Goal: Transaction & Acquisition: Purchase product/service

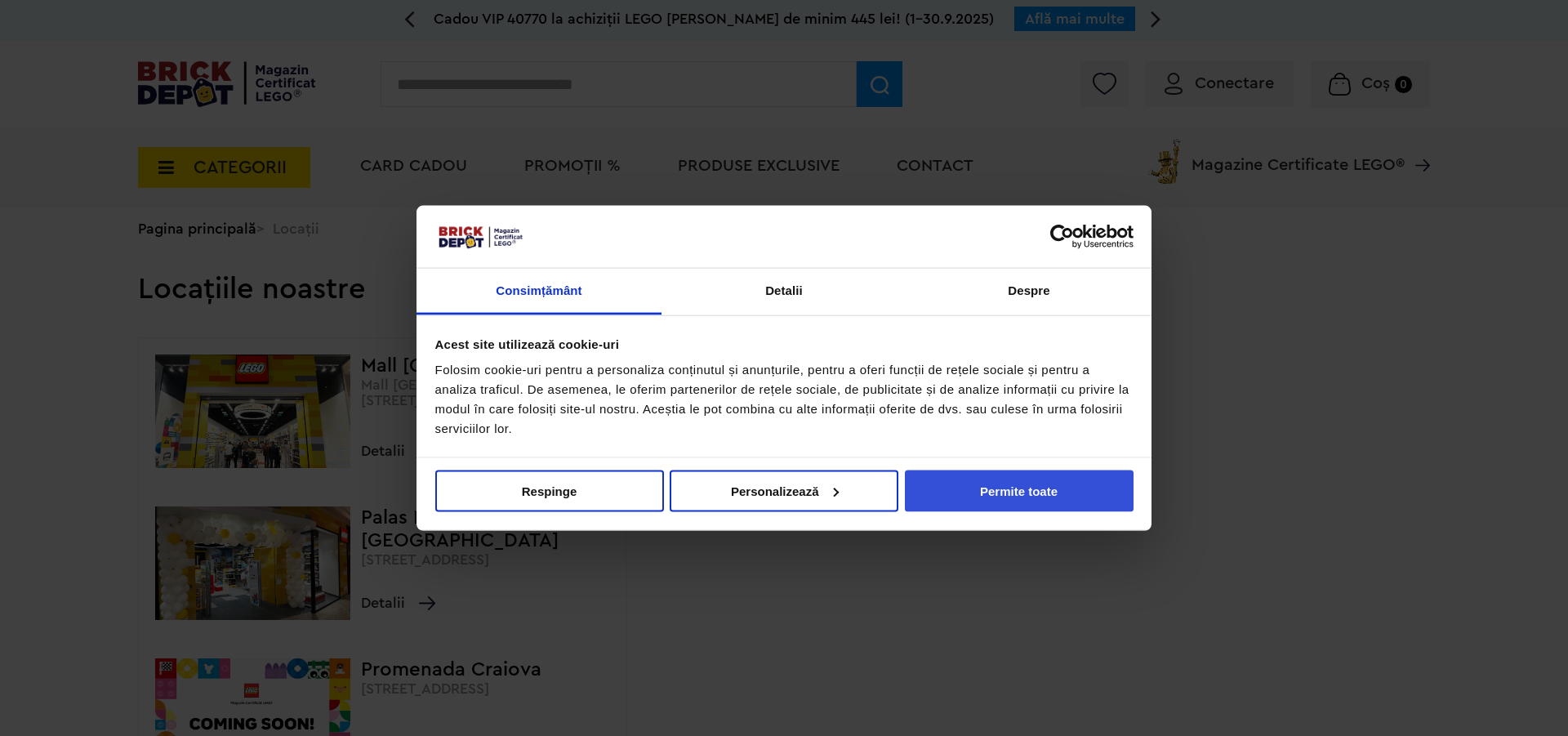
click at [1004, 478] on button "Permite toate" at bounding box center [1019, 491] width 229 height 42
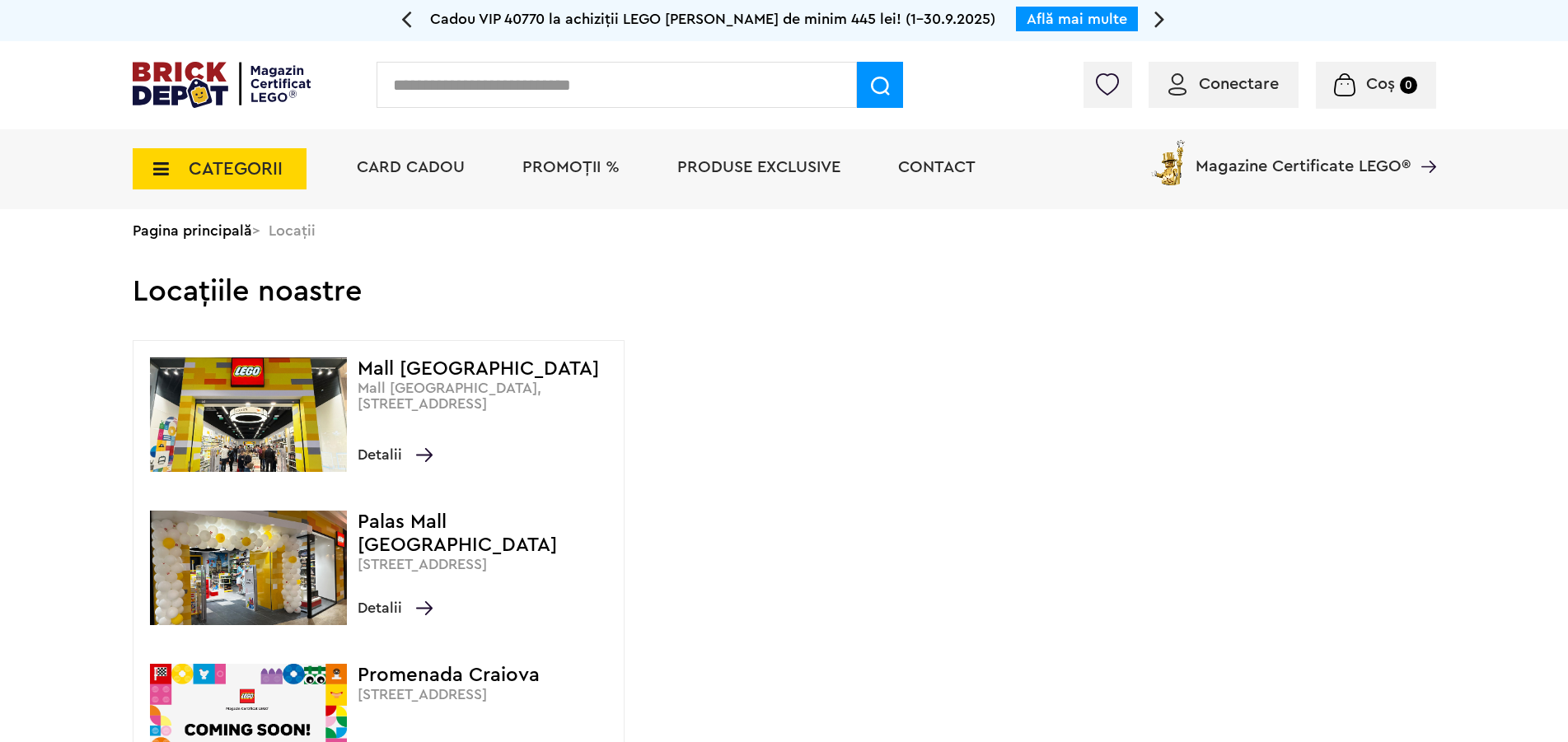
scroll to position [252, 0]
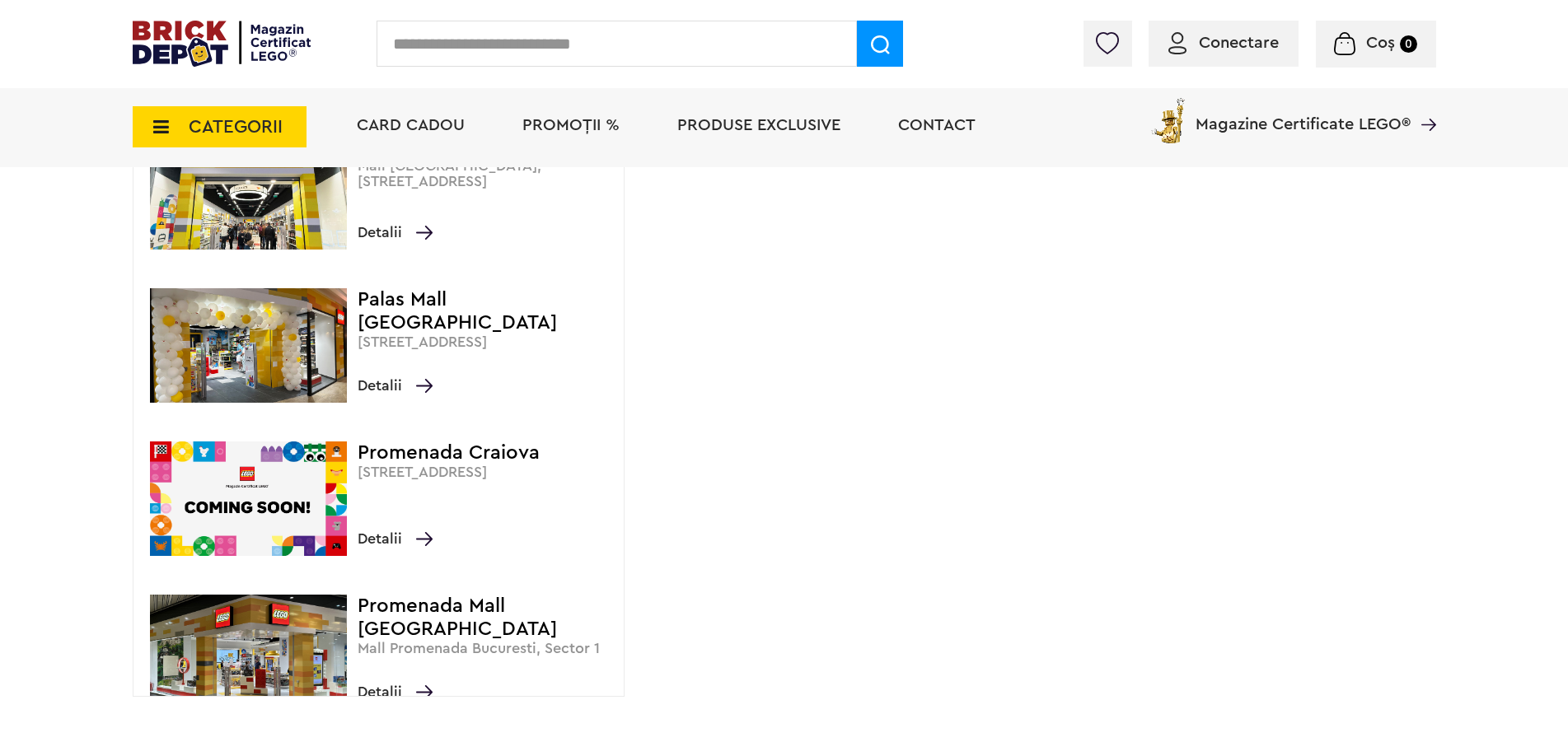
click at [450, 451] on h4 "Promenada Craiova" at bounding box center [487, 452] width 259 height 23
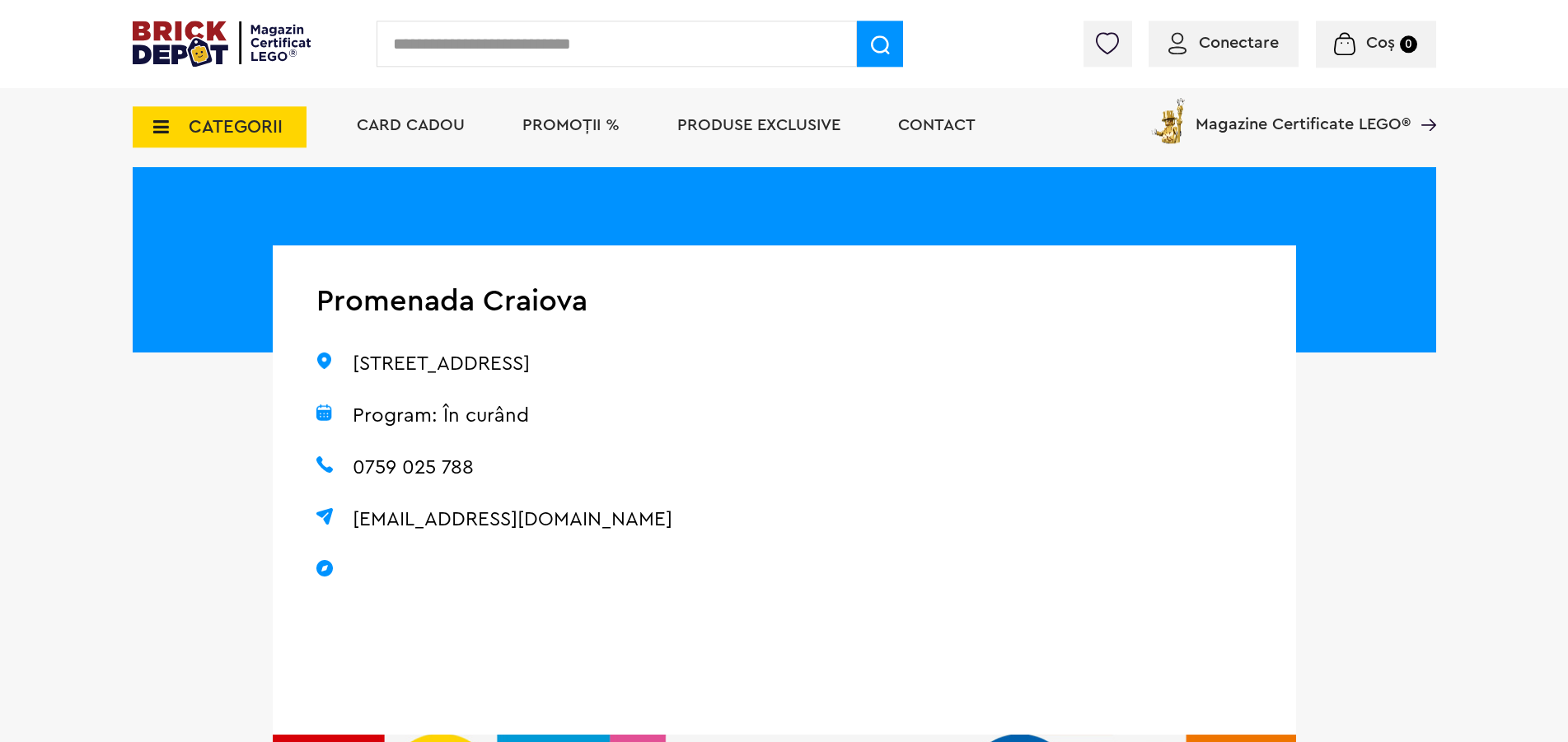
scroll to position [252, 0]
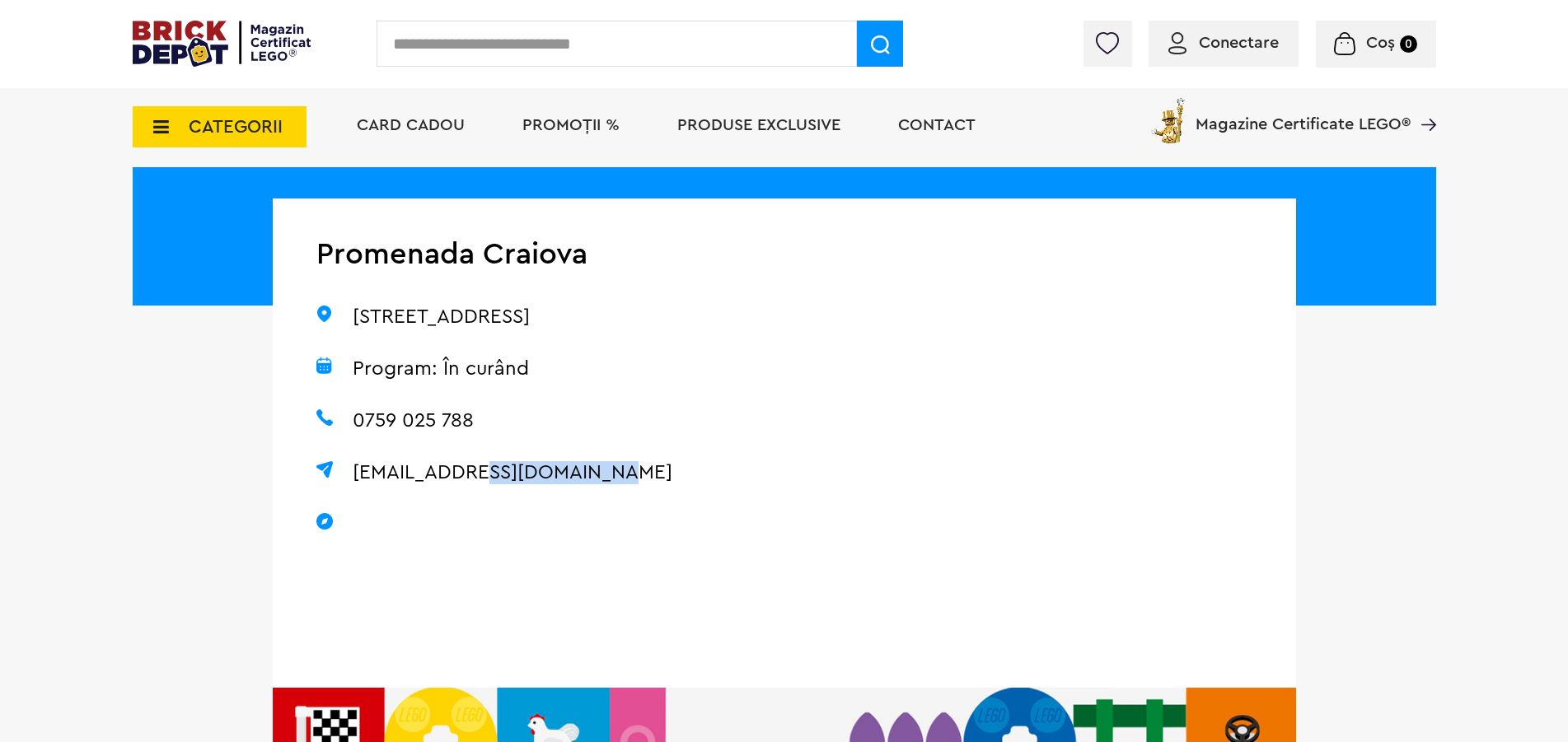
drag, startPoint x: 617, startPoint y: 477, endPoint x: 466, endPoint y: 474, distance: 151.0
click at [466, 474] on p "craiova.lcs@brickdepot.ro" at bounding box center [528, 472] width 425 height 23
click at [220, 42] on img at bounding box center [222, 43] width 179 height 46
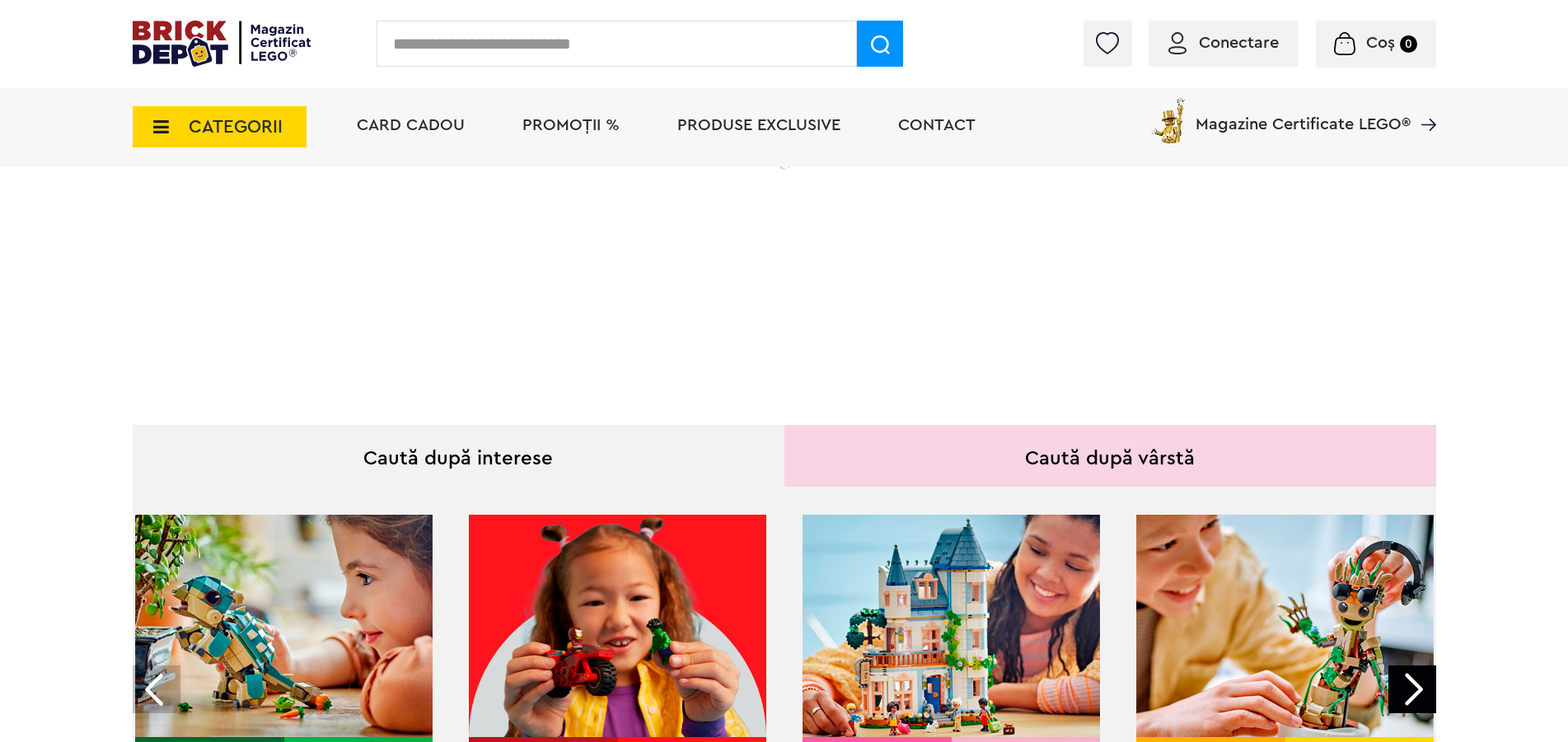
scroll to position [504, 0]
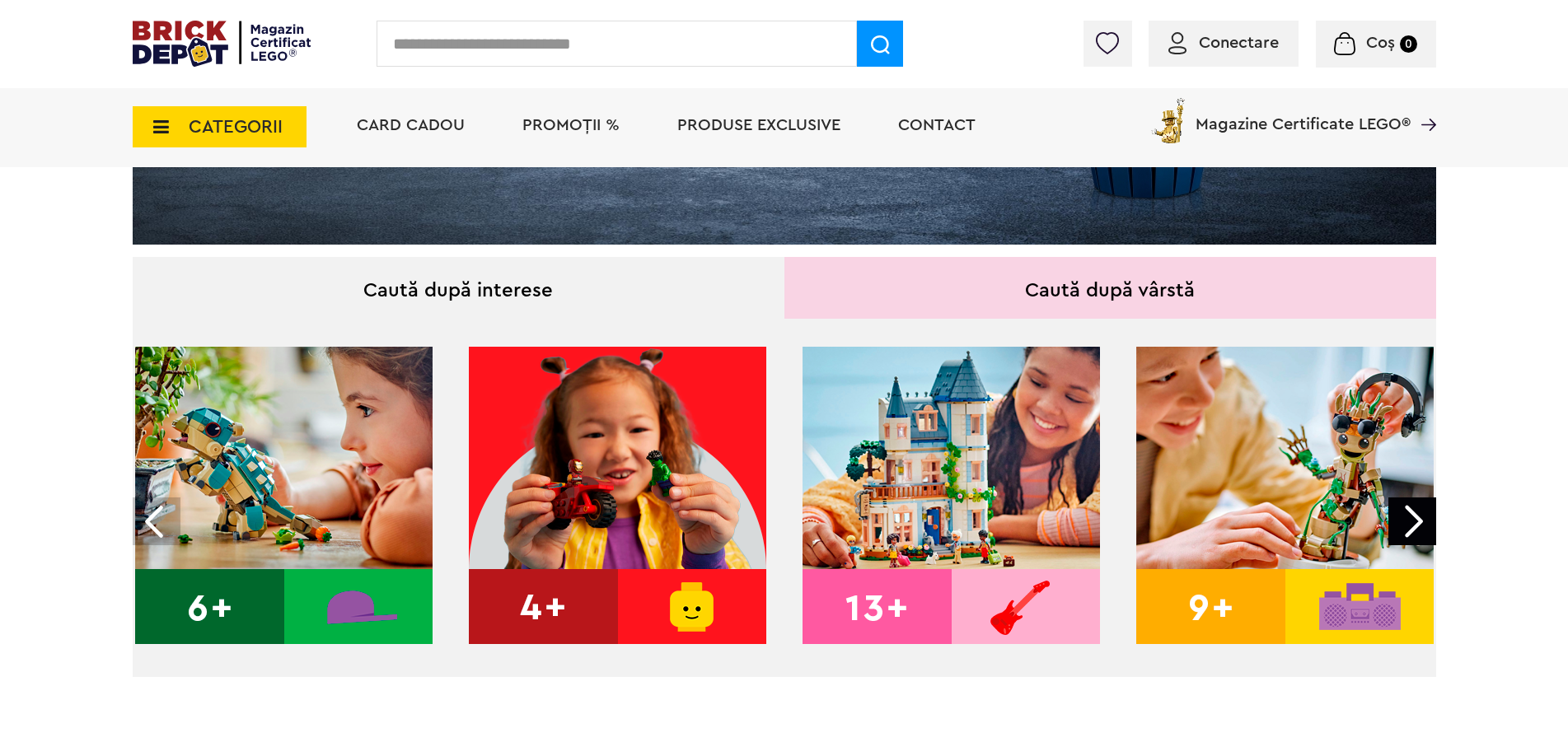
click at [1268, 512] on img at bounding box center [1285, 495] width 297 height 297
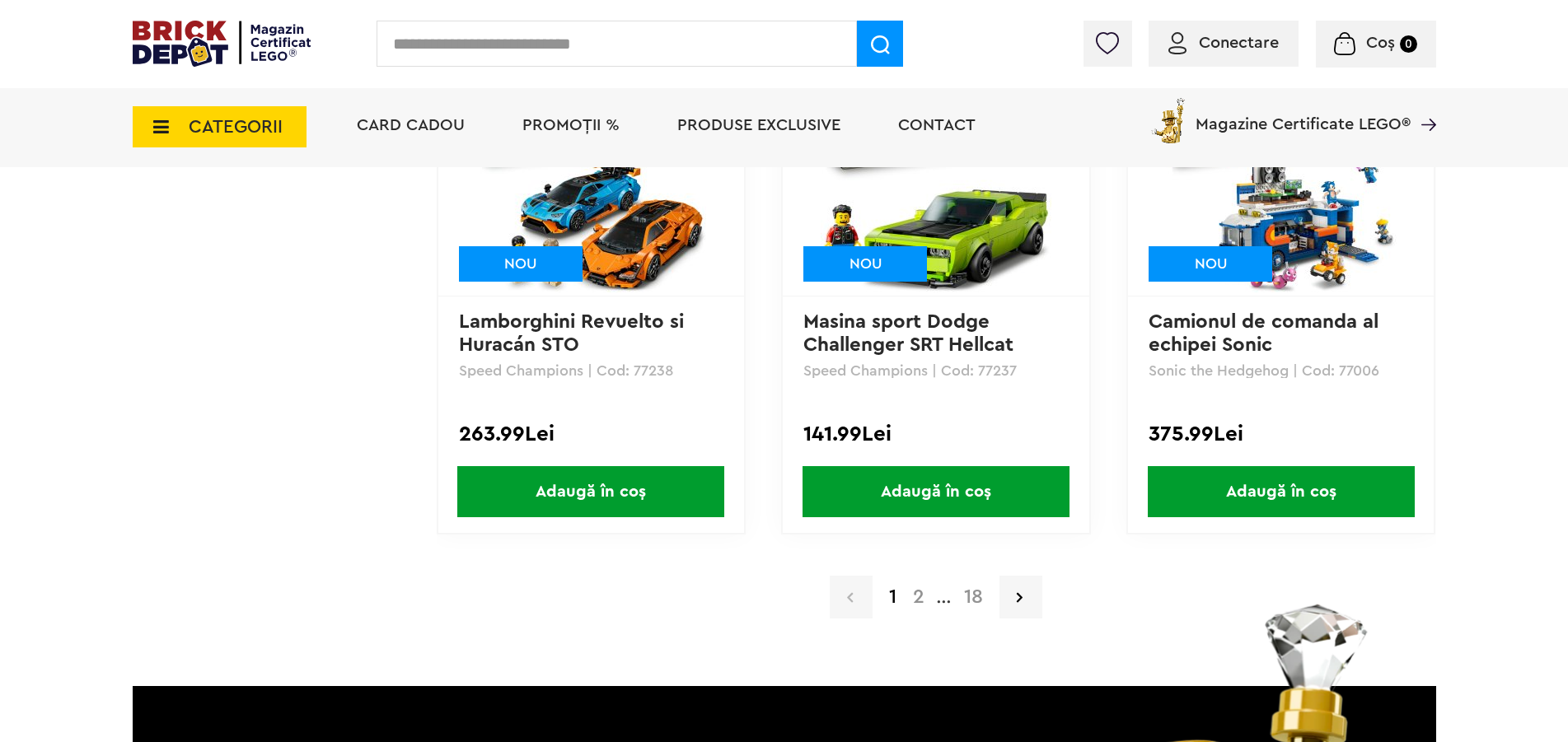
scroll to position [3696, 0]
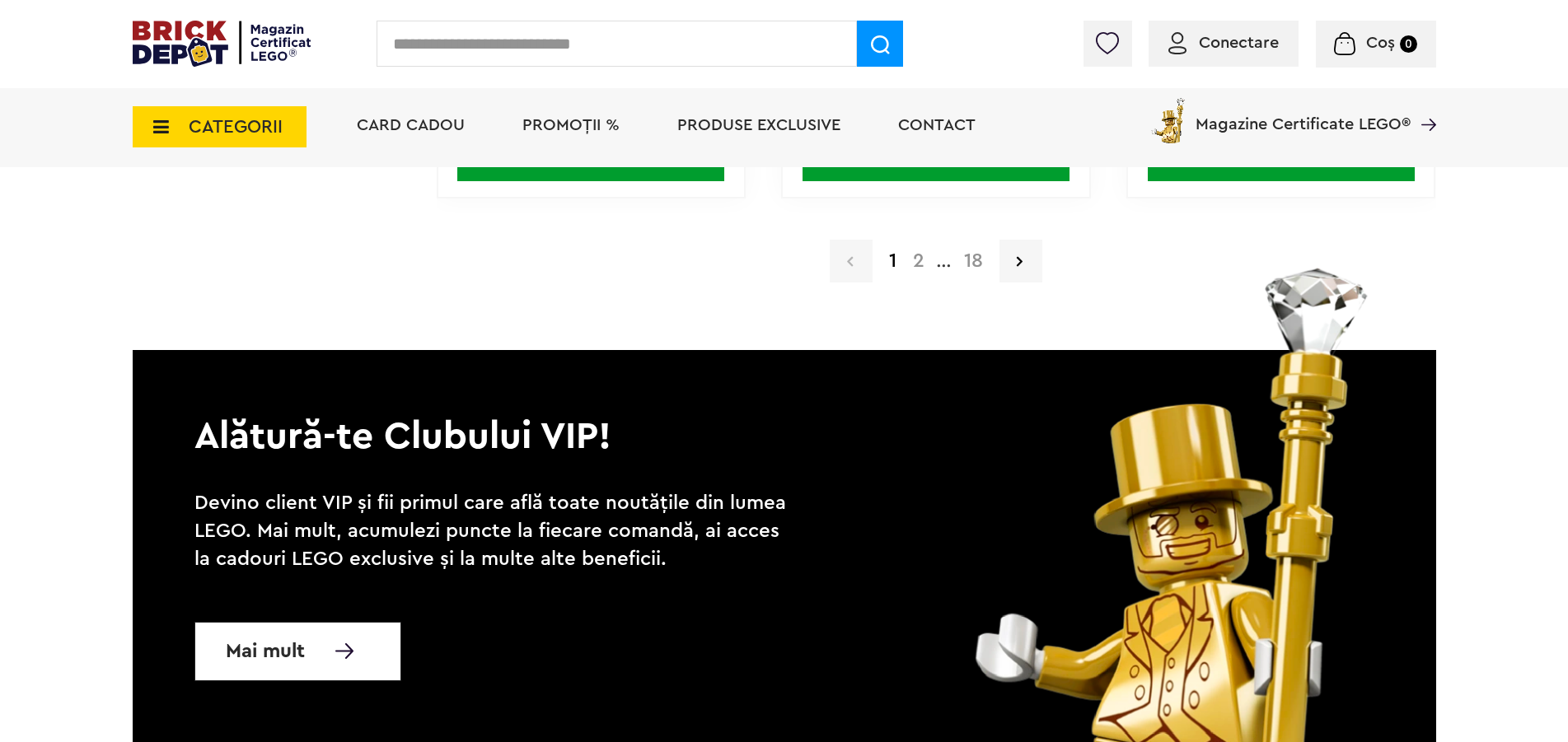
click at [800, 126] on span "Produse exclusive" at bounding box center [759, 125] width 163 height 16
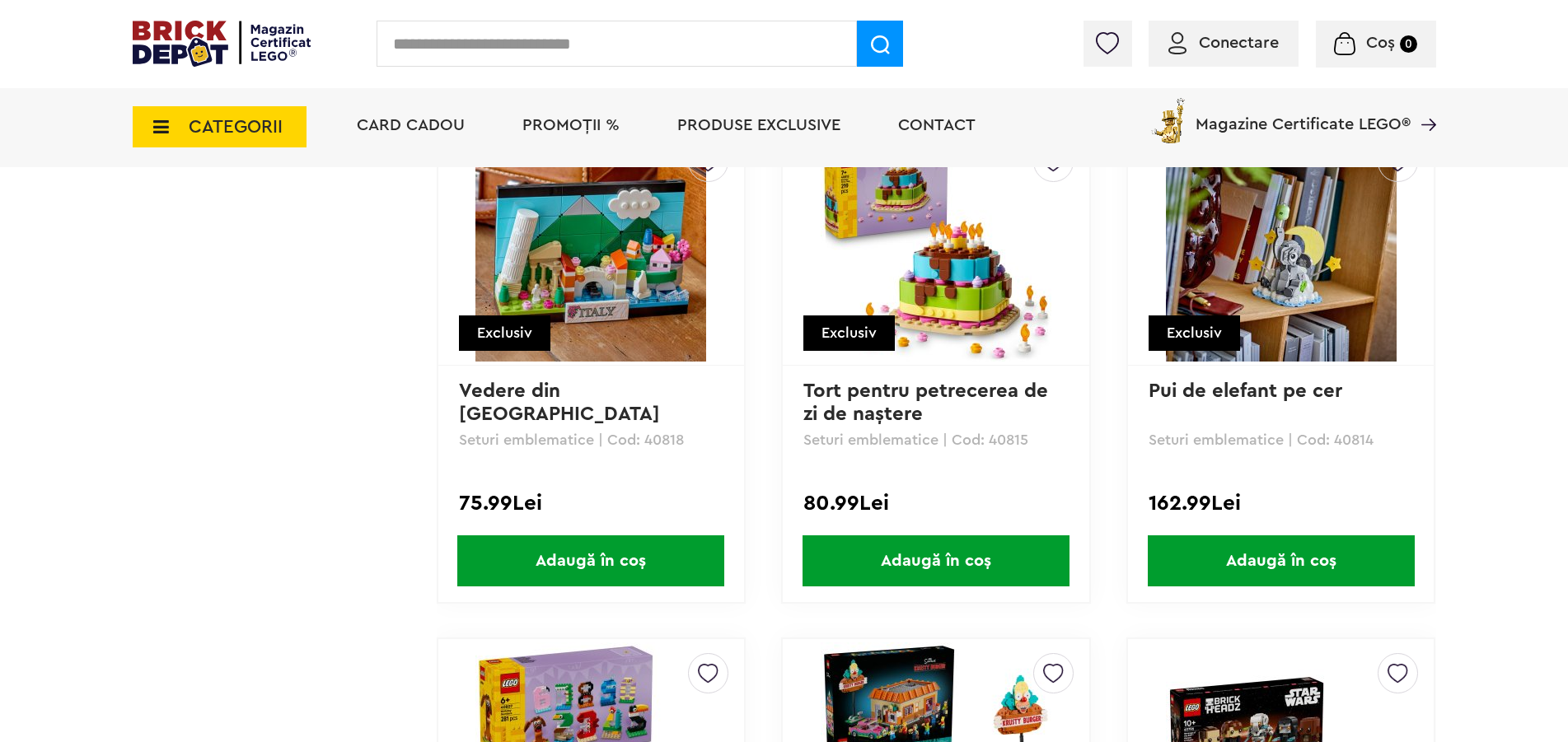
scroll to position [2520, 0]
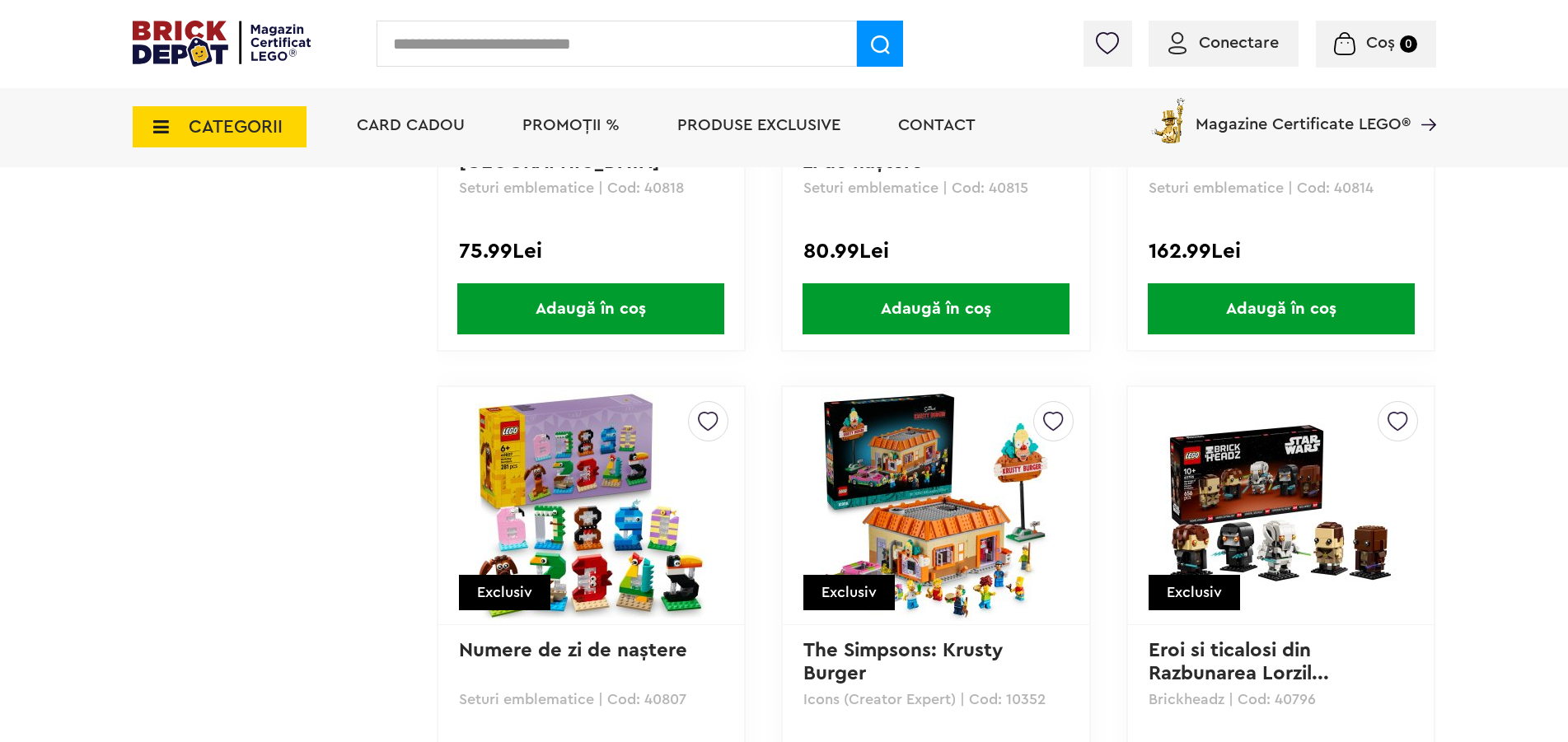
click at [565, 124] on span "PROMOȚII %" at bounding box center [570, 125] width 97 height 16
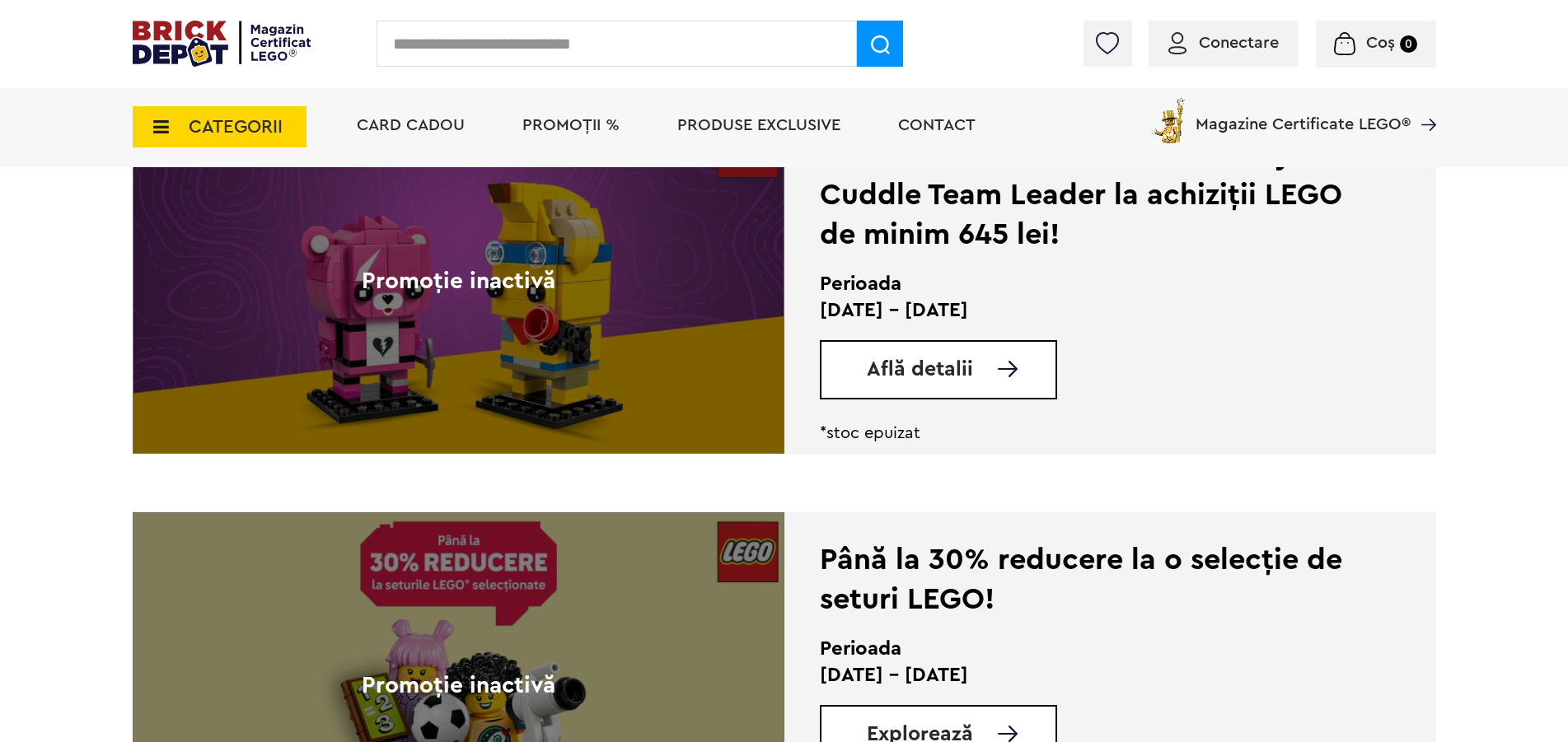
scroll to position [4115, 0]
